Goal: Information Seeking & Learning: Learn about a topic

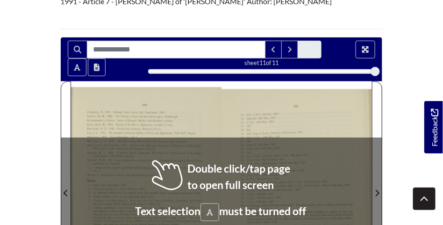
scroll to position [210, 0]
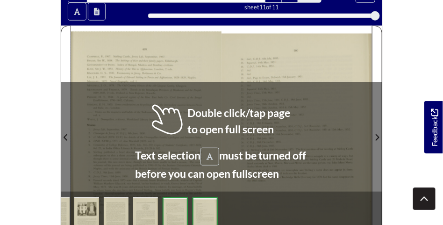
click at [32, 110] on body "Menu" at bounding box center [221, 154] width 443 height 729
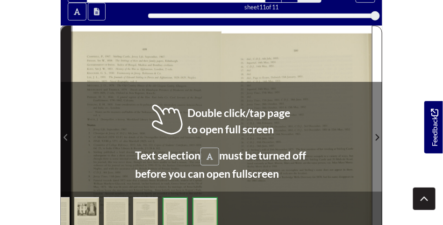
click at [66, 137] on icon "Previous Page" at bounding box center [66, 137] width 5 height 7
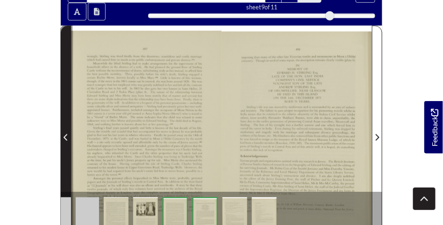
click at [66, 137] on icon "Previous Page" at bounding box center [66, 137] width 5 height 7
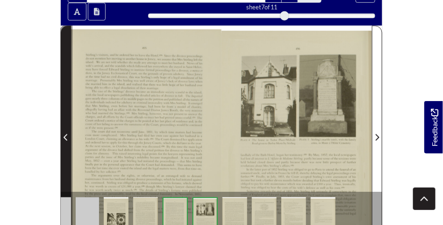
click at [66, 137] on icon "Previous Page" at bounding box center [66, 137] width 5 height 7
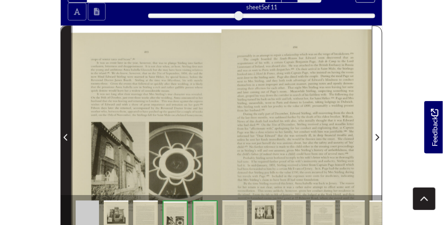
click at [66, 137] on icon "Previous Page" at bounding box center [66, 137] width 5 height 7
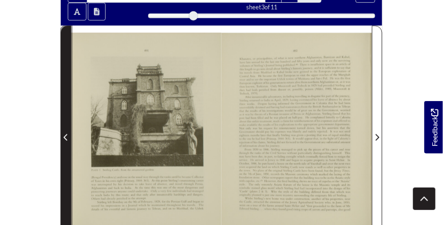
click at [66, 137] on icon "Previous Page" at bounding box center [66, 137] width 5 height 7
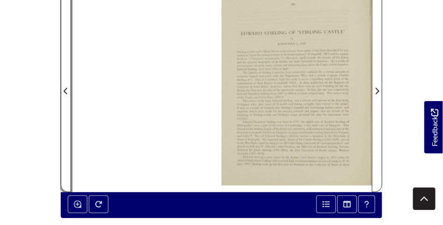
scroll to position [257, 0]
